Goal: Task Accomplishment & Management: Use online tool/utility

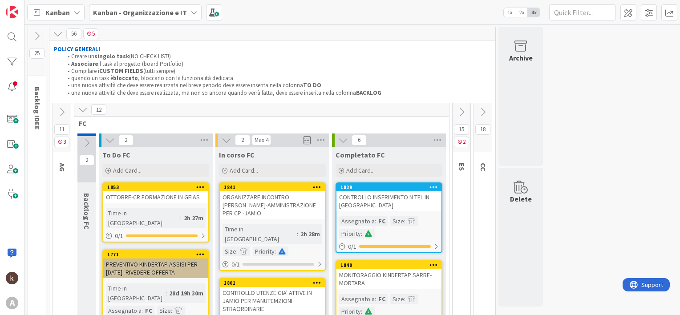
click at [148, 11] on b "Kanban - Organizzazione e IT" at bounding box center [140, 12] width 94 height 9
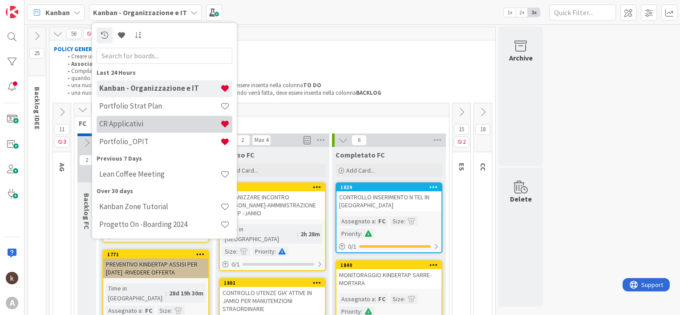
click at [136, 122] on h4 "CR Applicativi" at bounding box center [159, 124] width 121 height 9
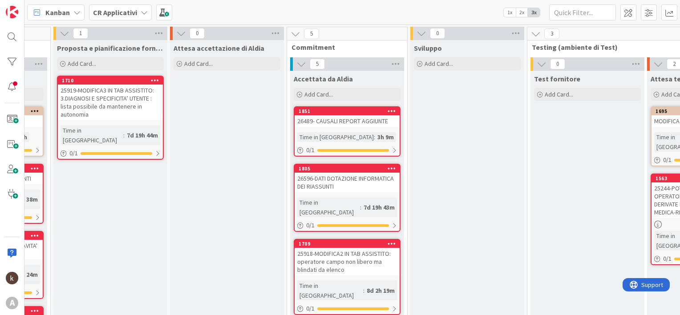
scroll to position [0, 346]
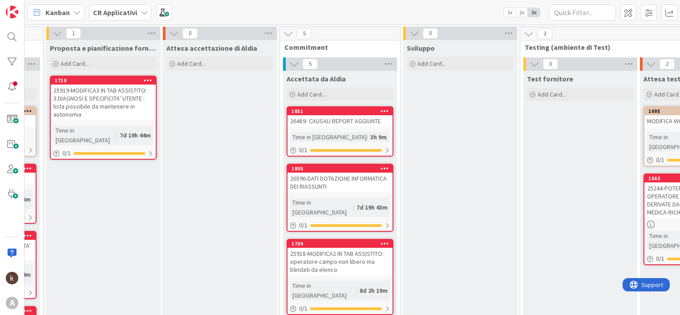
click at [358, 183] on div "26596-DATI DOTAZIONE INFORMATICA DEI RIASSUNTI" at bounding box center [340, 183] width 105 height 20
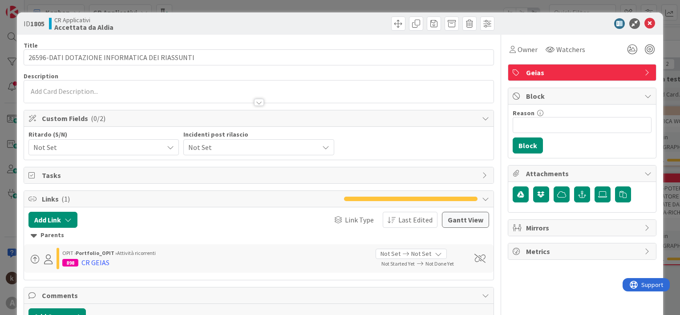
click at [205, 149] on span "Not Set" at bounding box center [251, 147] width 126 height 12
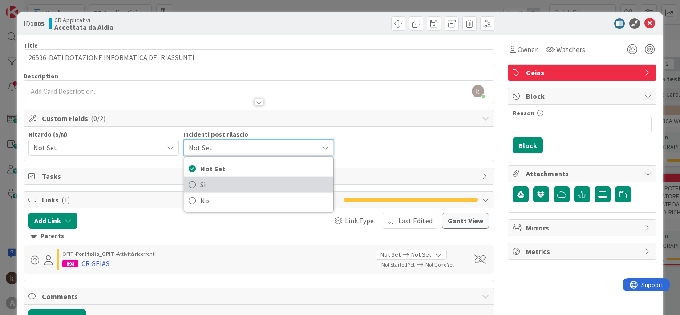
click at [189, 185] on icon at bounding box center [192, 184] width 7 height 13
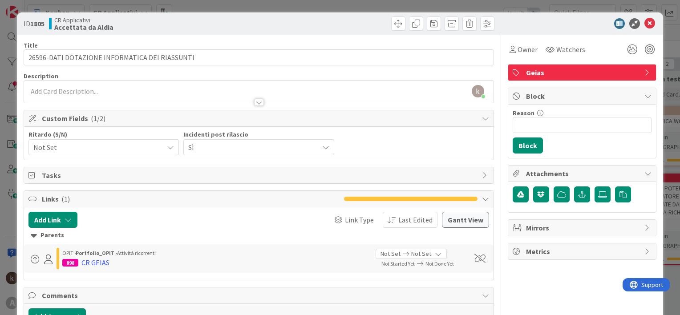
click at [282, 148] on span "Sì" at bounding box center [251, 147] width 126 height 12
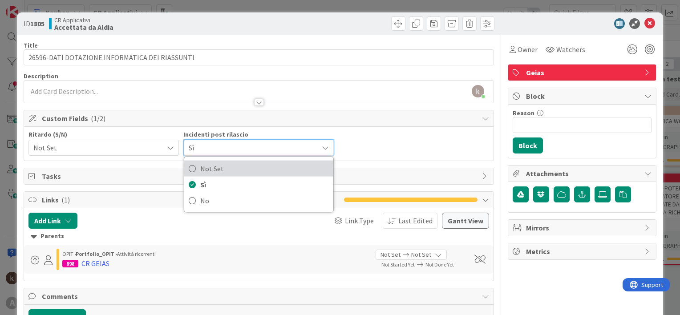
click at [200, 171] on span "Not Set" at bounding box center [264, 168] width 128 height 13
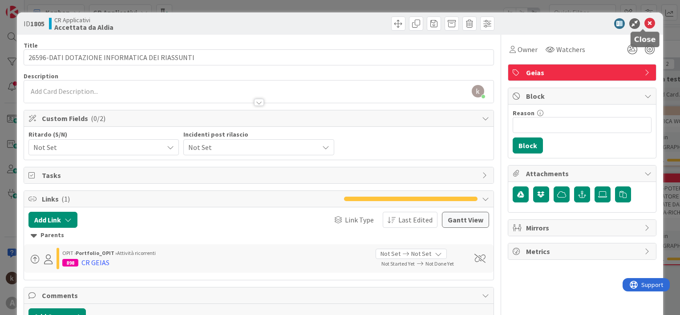
click at [647, 23] on icon at bounding box center [650, 23] width 11 height 11
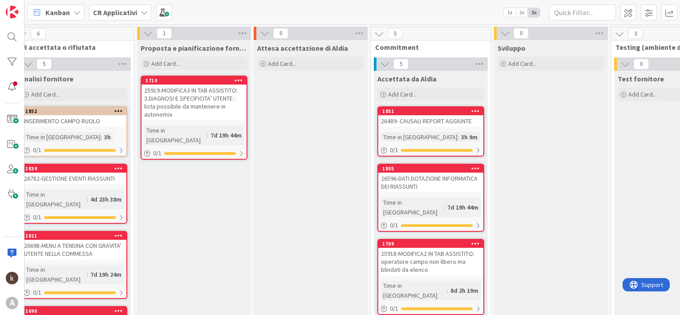
scroll to position [0, 143]
